Goal: Task Accomplishment & Management: Complete application form

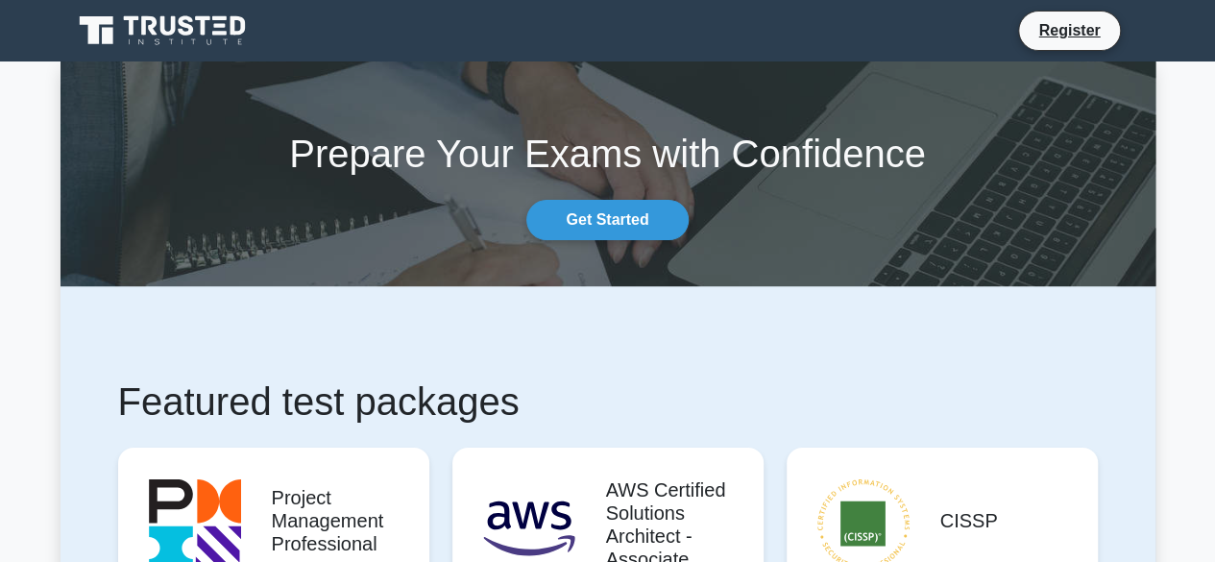
click at [373, 58] on nav "Register" at bounding box center [607, 30] width 1215 height 61
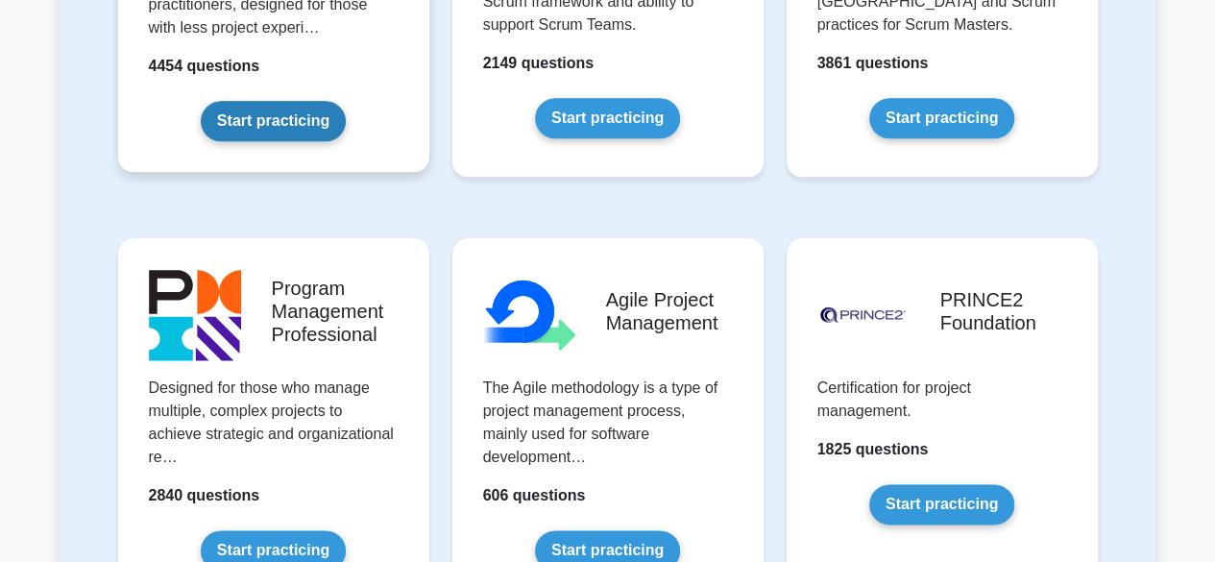
scroll to position [1056, 0]
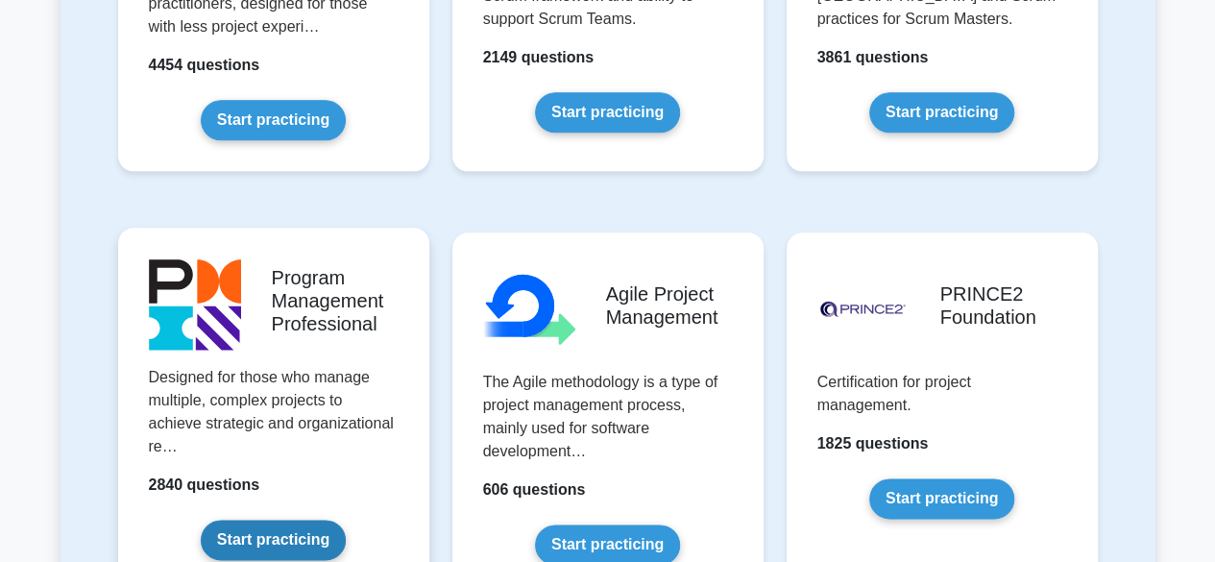
click at [201, 520] on link "Start practicing" at bounding box center [273, 540] width 145 height 40
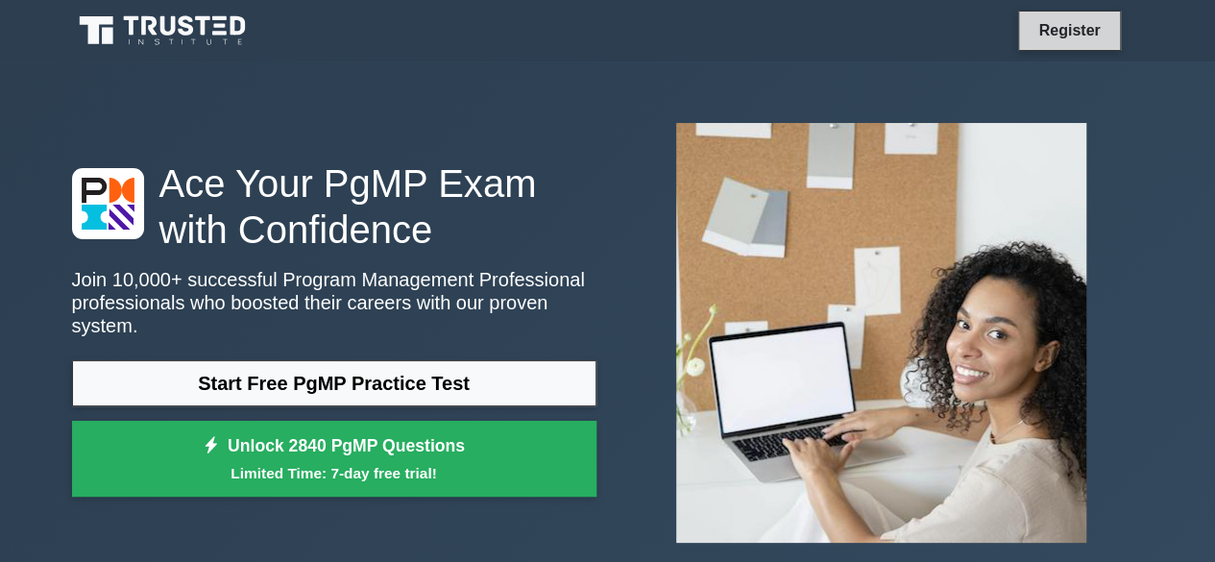
click at [1076, 26] on link "Register" at bounding box center [1069, 30] width 85 height 24
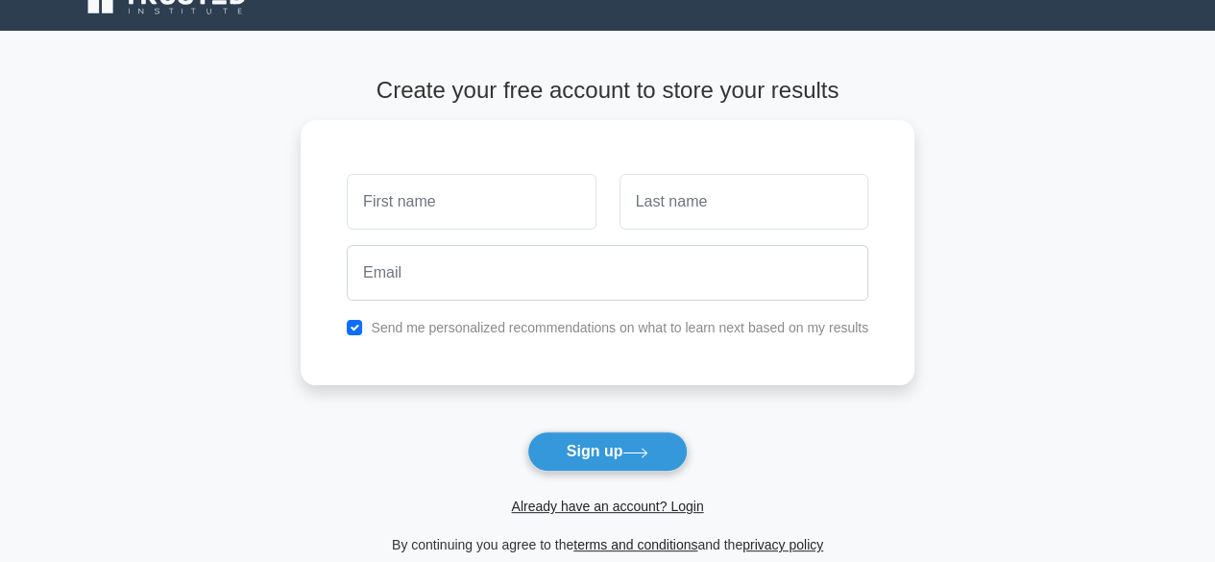
scroll to position [281, 0]
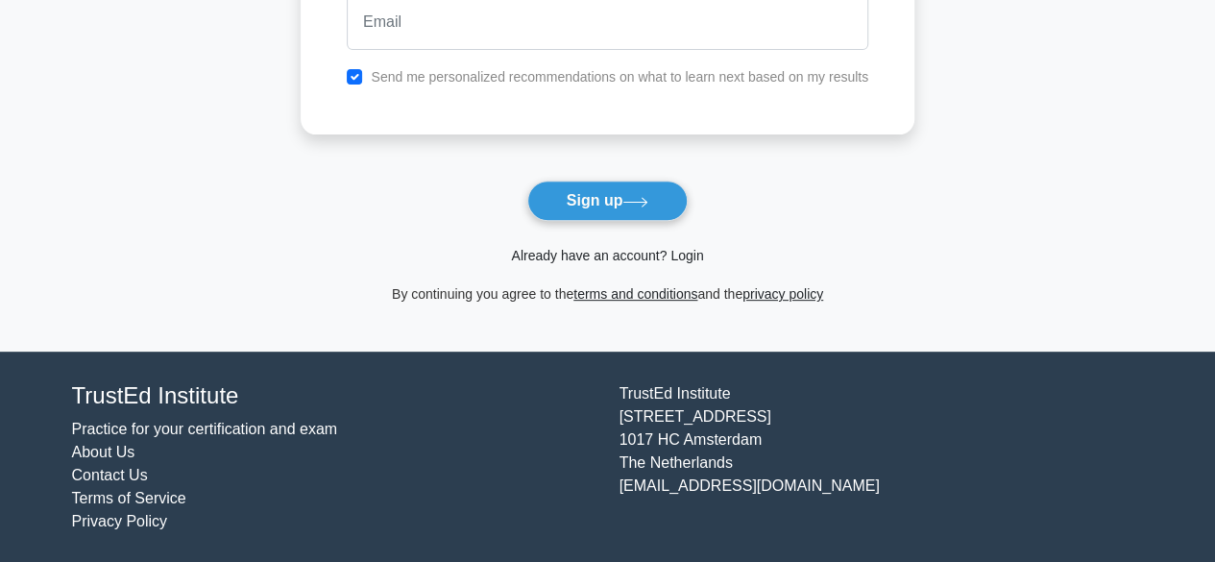
click at [626, 248] on link "Already have an account? Login" at bounding box center [607, 255] width 192 height 15
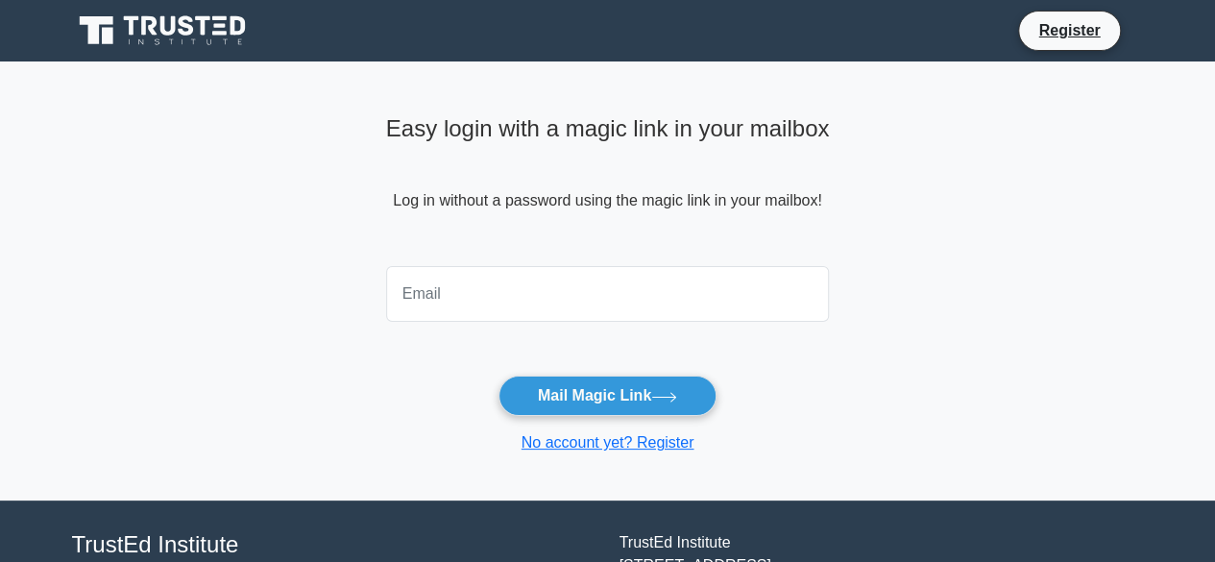
drag, startPoint x: 299, startPoint y: 270, endPoint x: 446, endPoint y: 293, distance: 148.7
click at [300, 270] on main "Easy login with a magic link in your mailbox Log in without a password using th…" at bounding box center [607, 280] width 1215 height 439
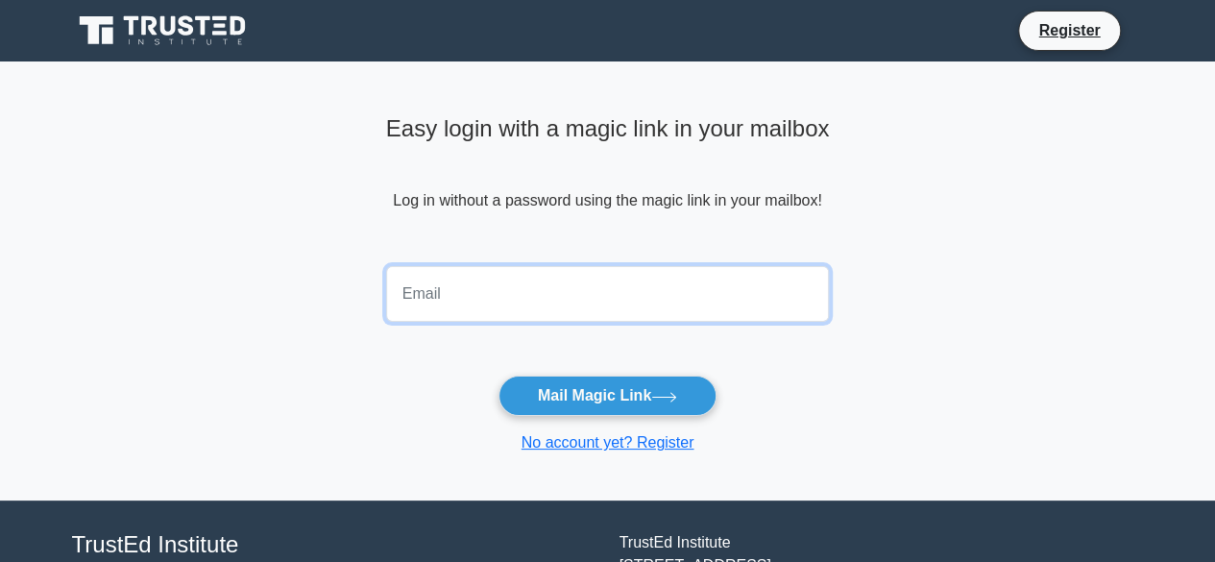
click at [448, 293] on input "email" at bounding box center [608, 294] width 444 height 56
type input "[EMAIL_ADDRESS][DOMAIN_NAME]"
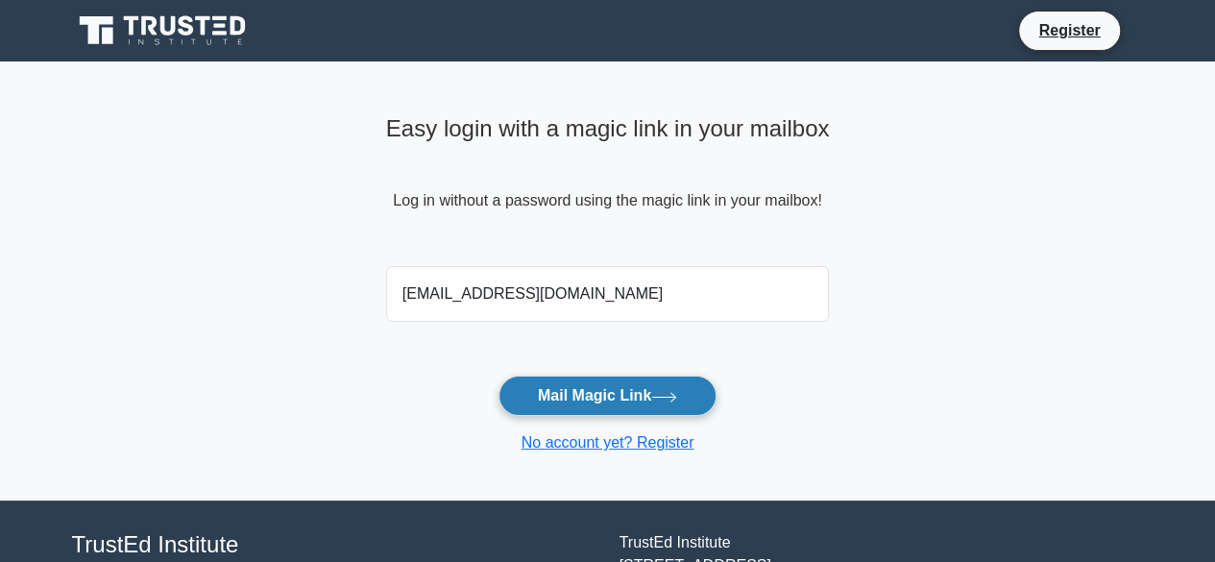
click at [554, 410] on button "Mail Magic Link" at bounding box center [607, 395] width 218 height 40
